Goal: Task Accomplishment & Management: Use online tool/utility

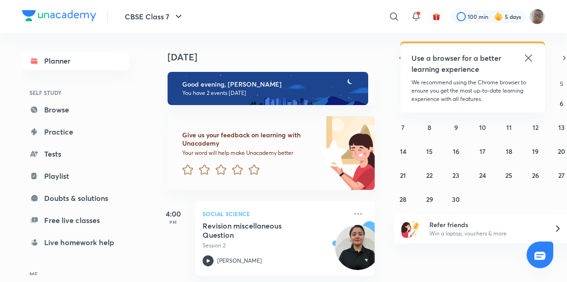
click at [523, 60] on icon at bounding box center [528, 57] width 11 height 11
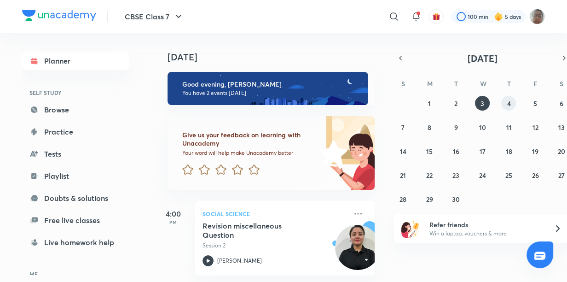
click at [504, 102] on button "4" at bounding box center [508, 103] width 15 height 15
